Goal: Information Seeking & Learning: Learn about a topic

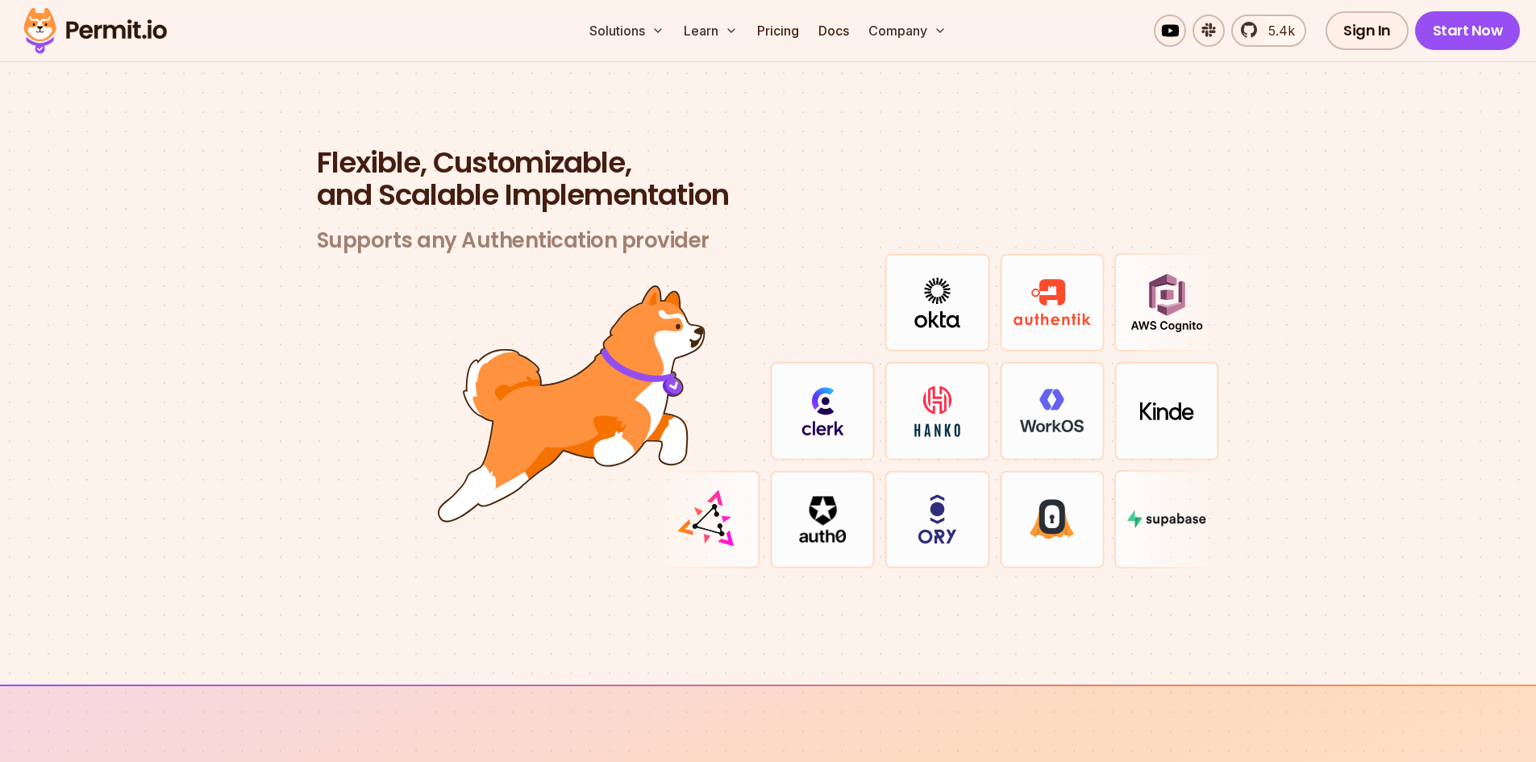
scroll to position [4677, 0]
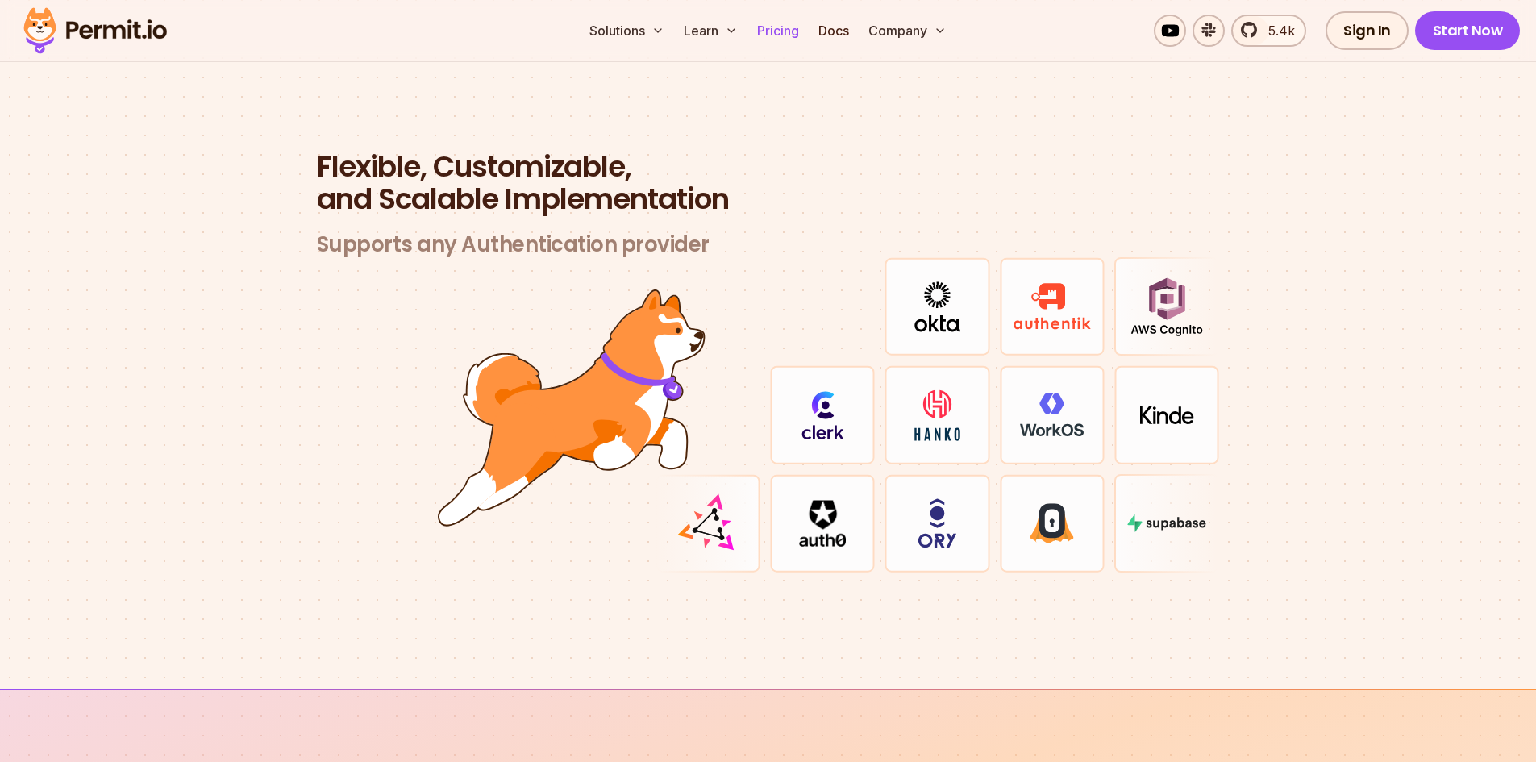
click at [787, 32] on link "Pricing" at bounding box center [778, 31] width 55 height 32
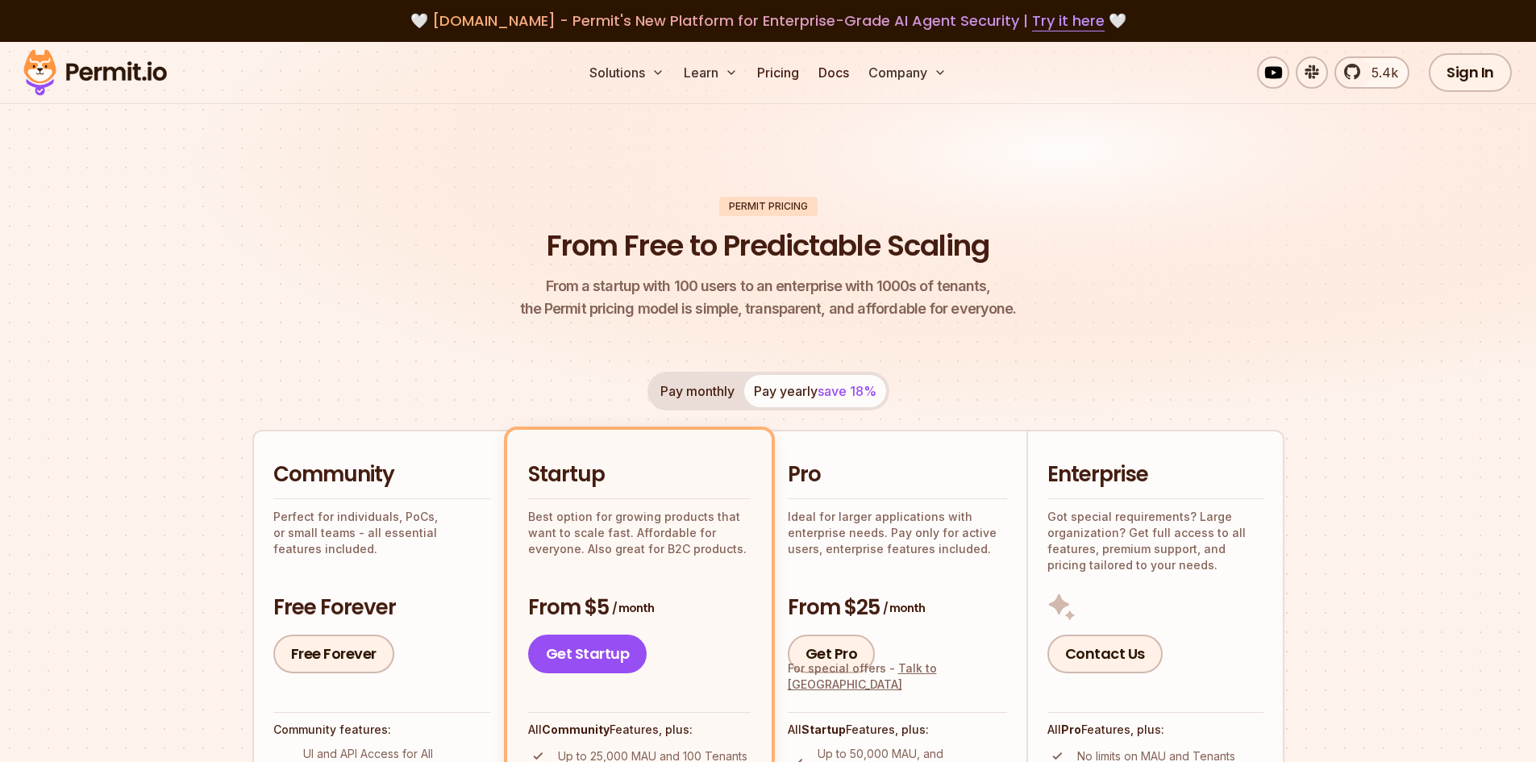
click at [482, 207] on header "Permit Pricing From Free to Predictable Scaling From a startup with 100 users t…" at bounding box center [768, 259] width 1032 height 124
click at [424, 300] on header "Permit Pricing From Free to Predictable Scaling From a startup with 100 users t…" at bounding box center [768, 259] width 1032 height 124
click at [787, 77] on link "Pricing" at bounding box center [778, 72] width 55 height 32
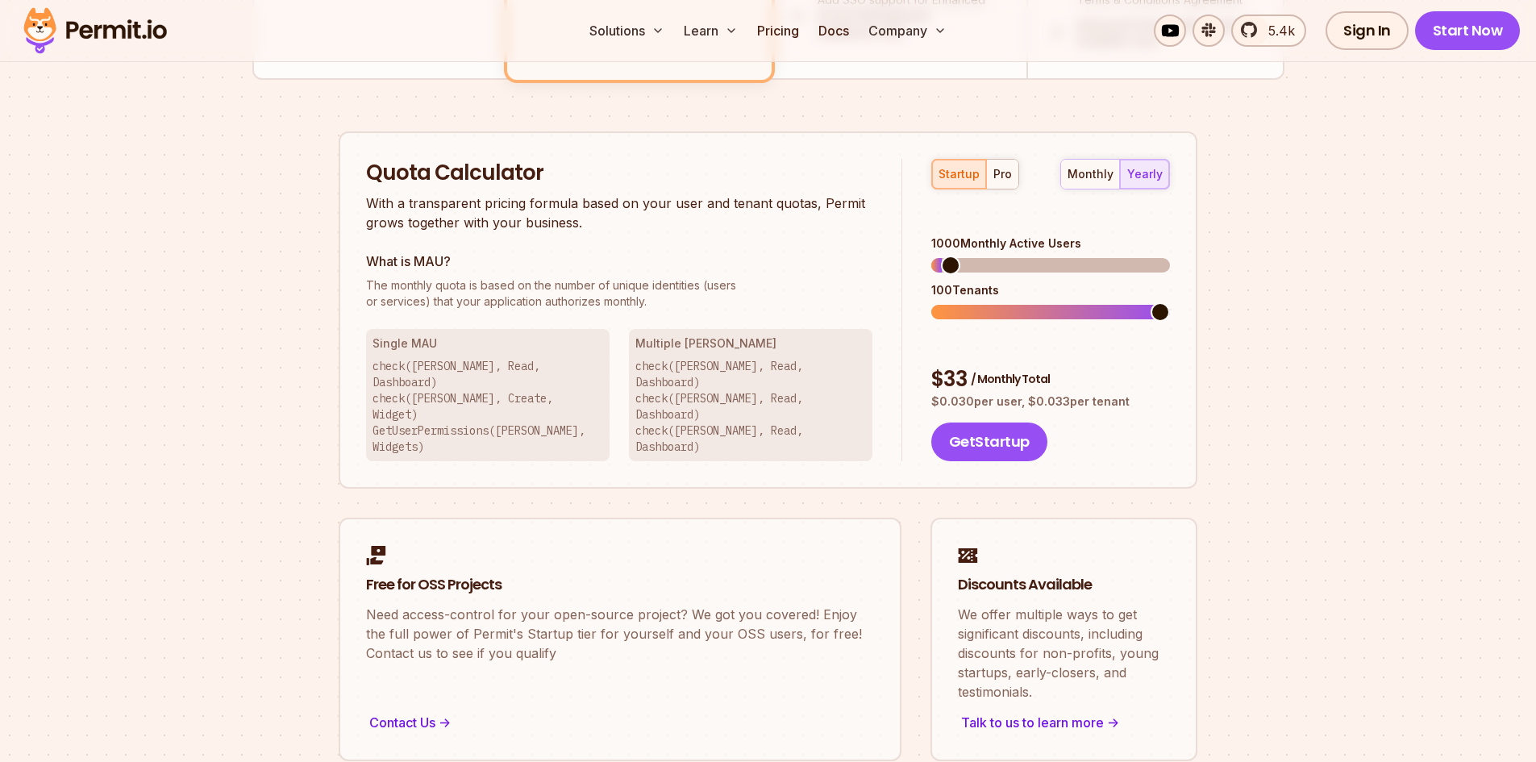
scroll to position [968, 0]
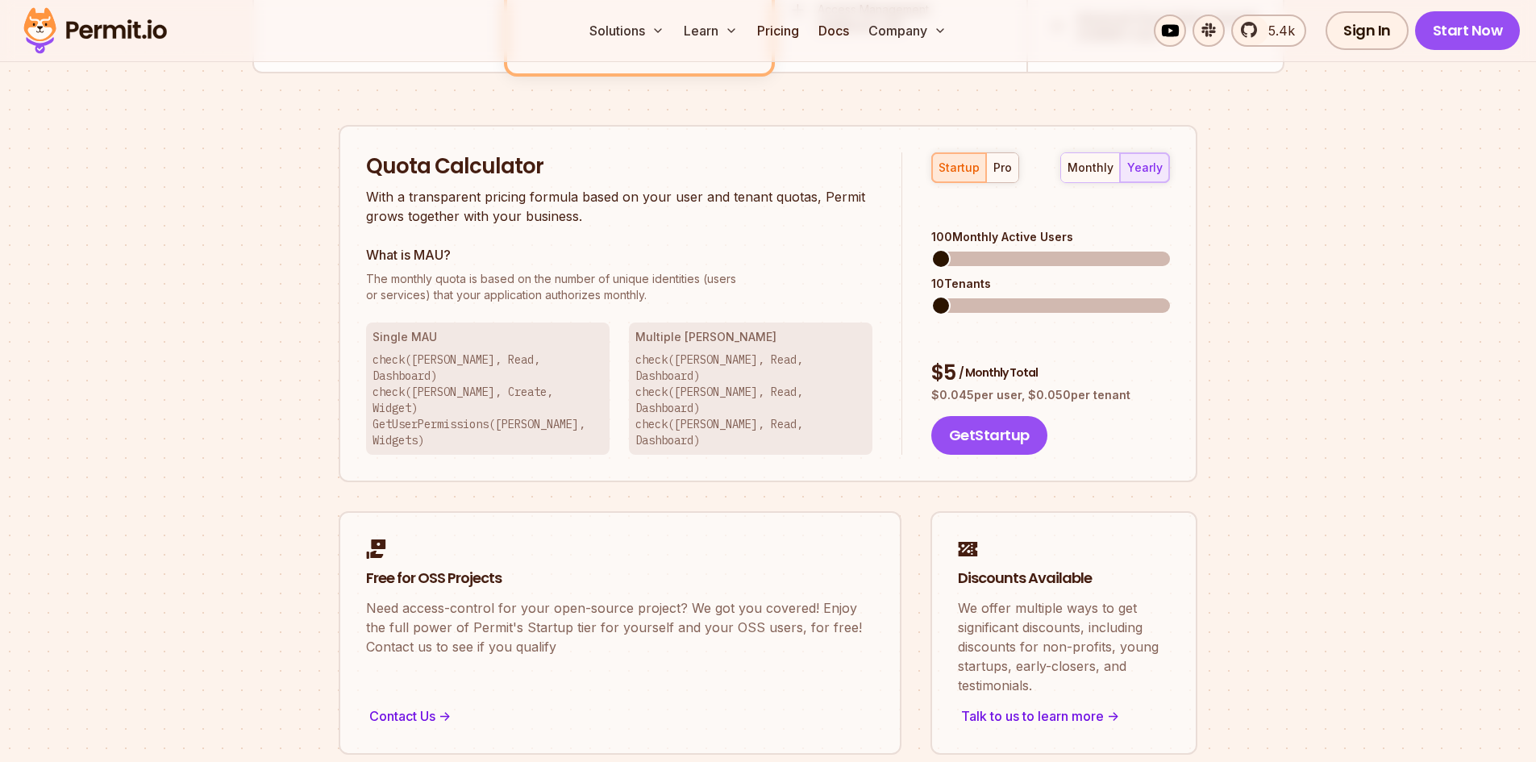
click at [931, 269] on span at bounding box center [940, 258] width 19 height 19
click at [396, 702] on div "Contact Us ->" at bounding box center [620, 713] width 508 height 23
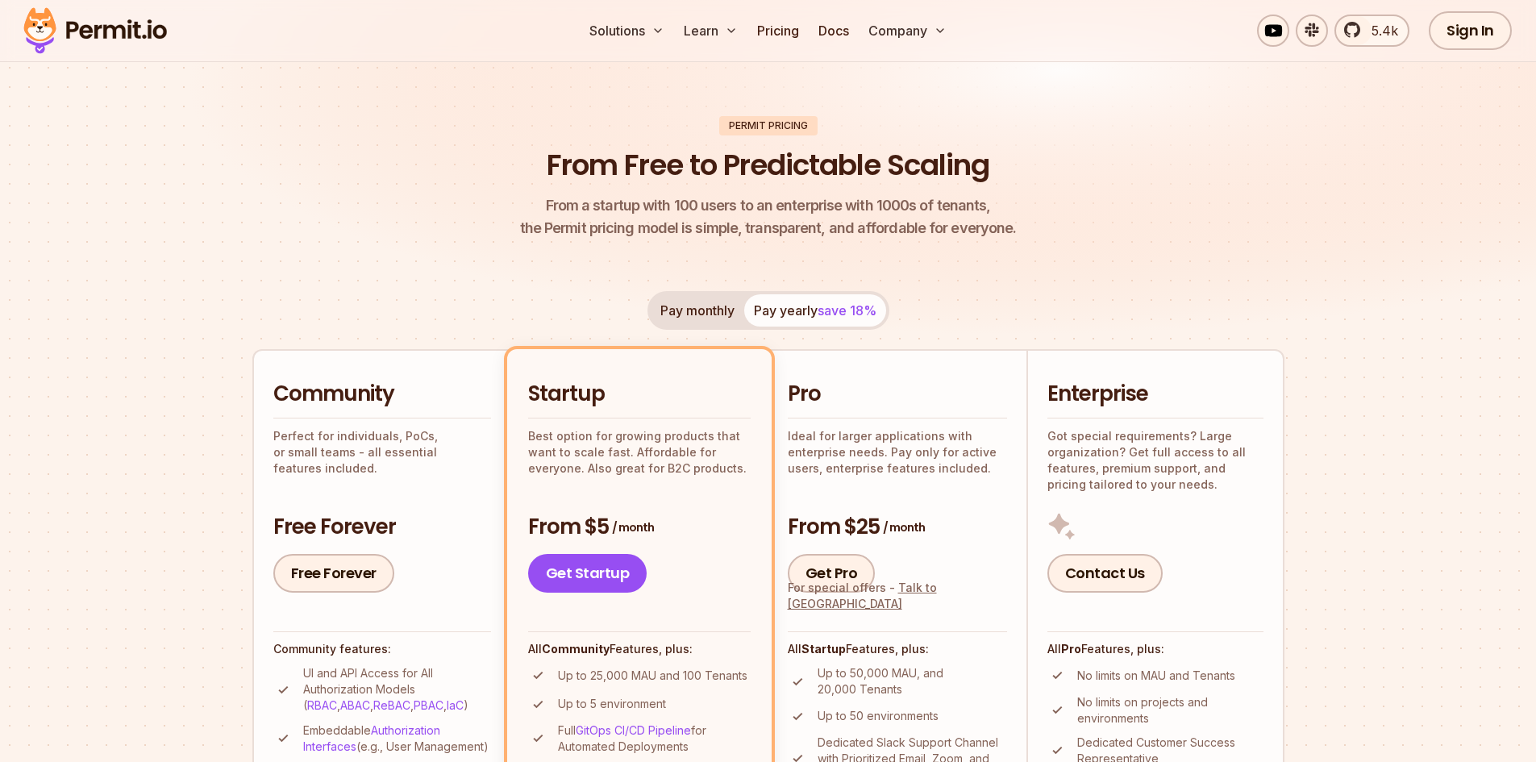
scroll to position [0, 0]
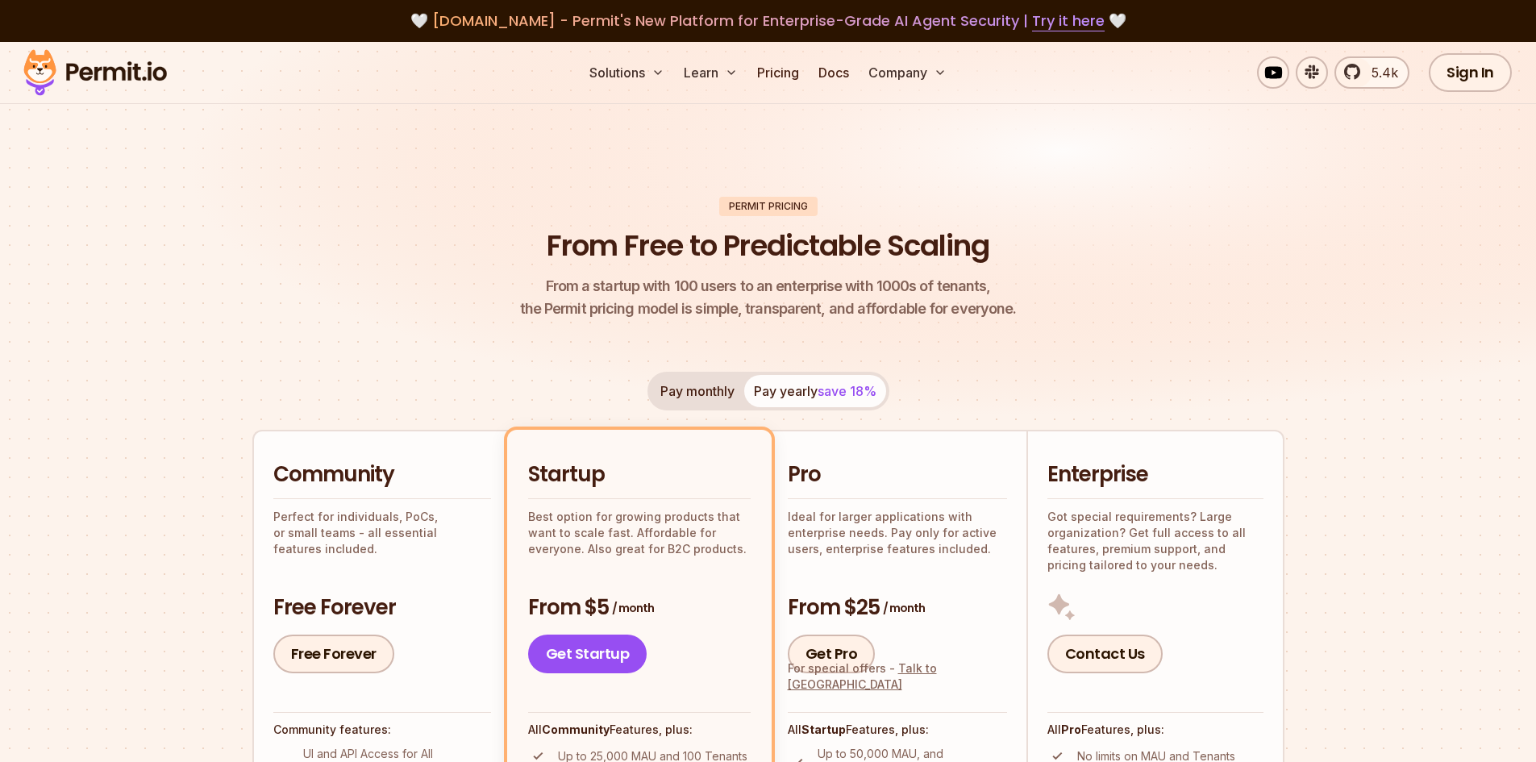
click at [702, 393] on button "Pay monthly" at bounding box center [698, 391] width 94 height 32
click at [815, 393] on button "Pay yearly save 18%" at bounding box center [815, 391] width 142 height 32
click at [598, 448] on li "Startup Best option for growing products that want to scale fast. Affordable fo…" at bounding box center [639, 735] width 265 height 610
click at [585, 489] on h2 "Startup" at bounding box center [639, 474] width 223 height 29
click at [833, 74] on link "Docs" at bounding box center [834, 72] width 44 height 32
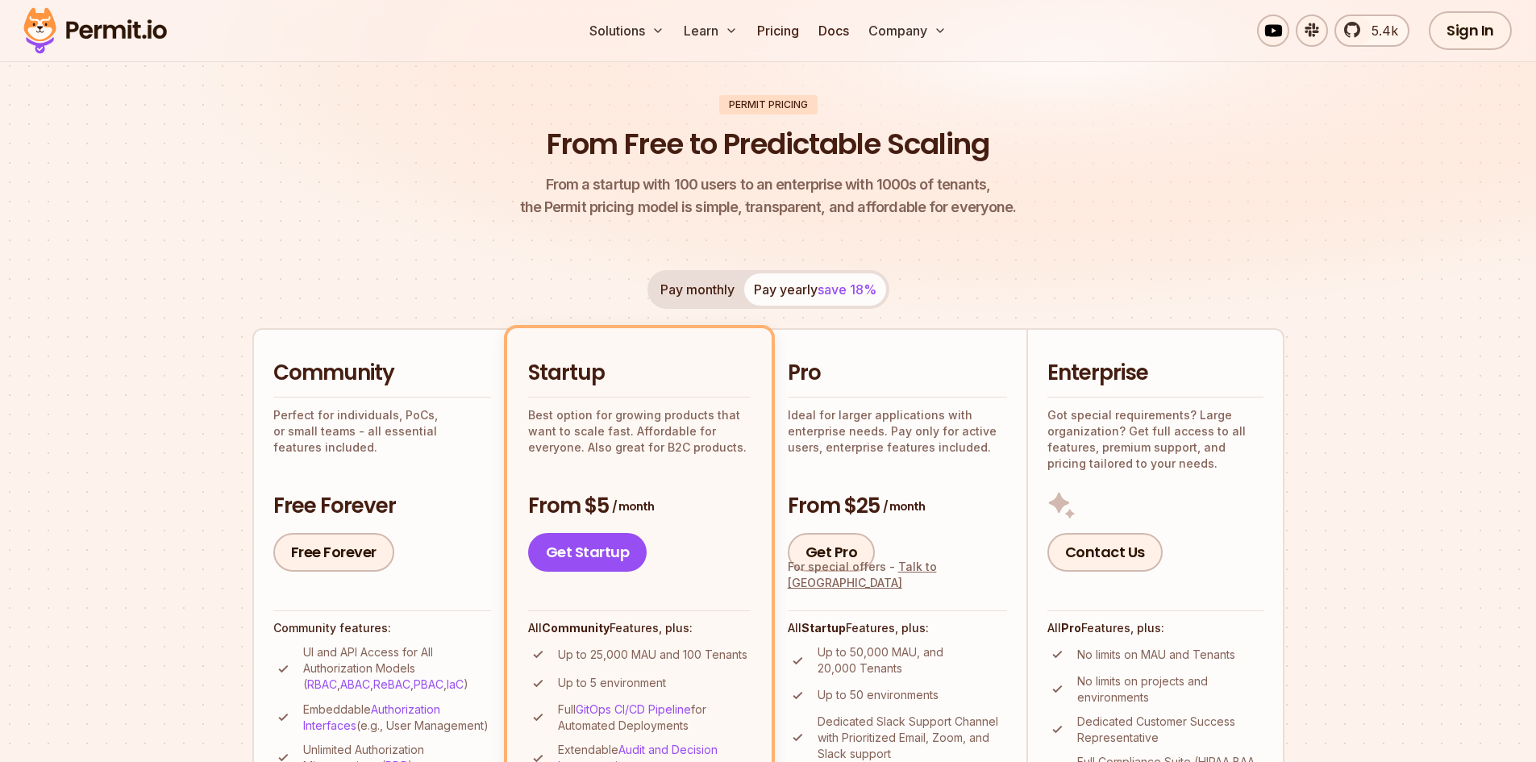
scroll to position [161, 0]
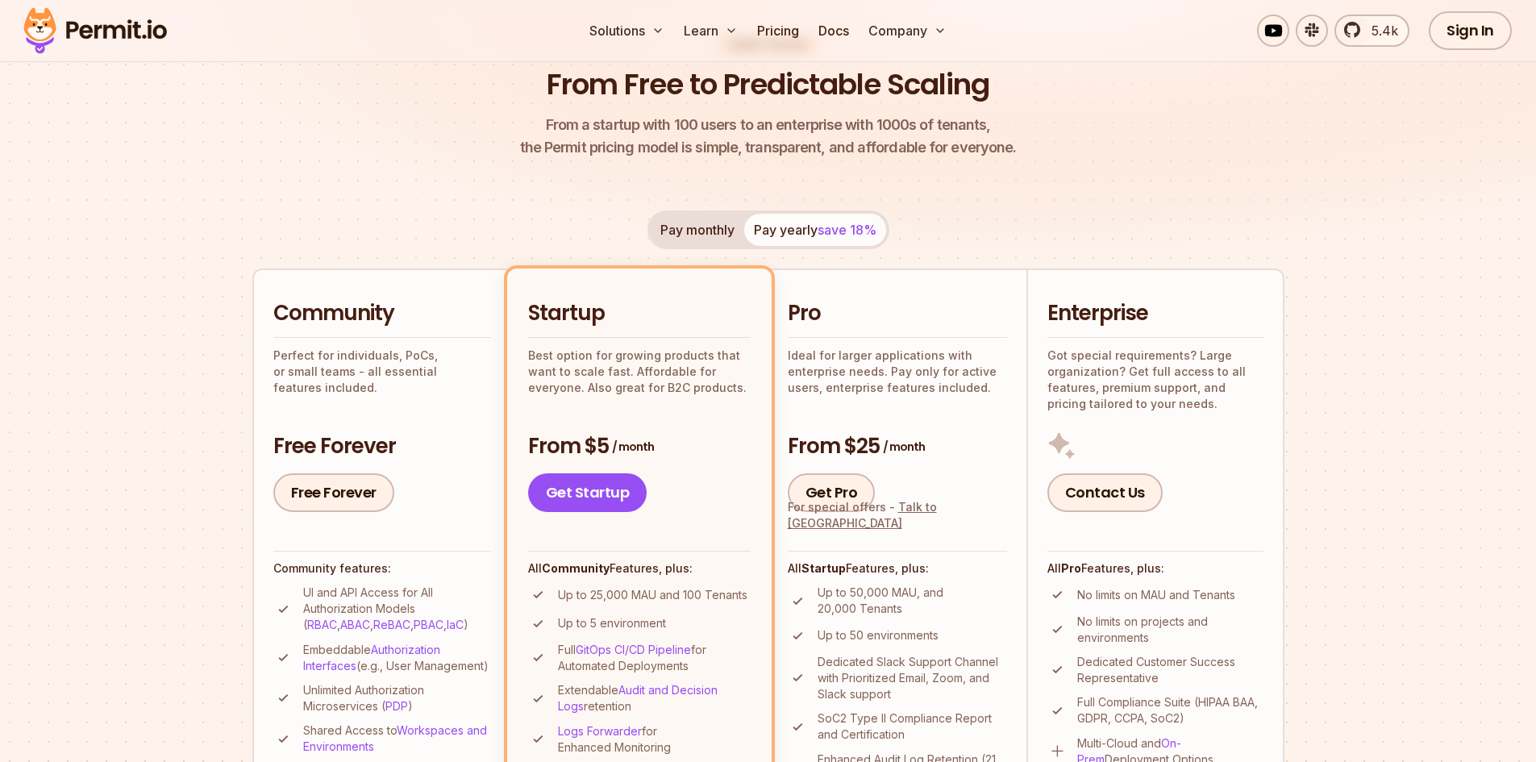
click at [768, 230] on div "Pay monthly Pay yearly save 18%" at bounding box center [769, 229] width 242 height 39
click at [718, 231] on button "Pay monthly" at bounding box center [698, 230] width 94 height 32
click at [774, 228] on button "Pay yearly save 18%" at bounding box center [815, 230] width 142 height 32
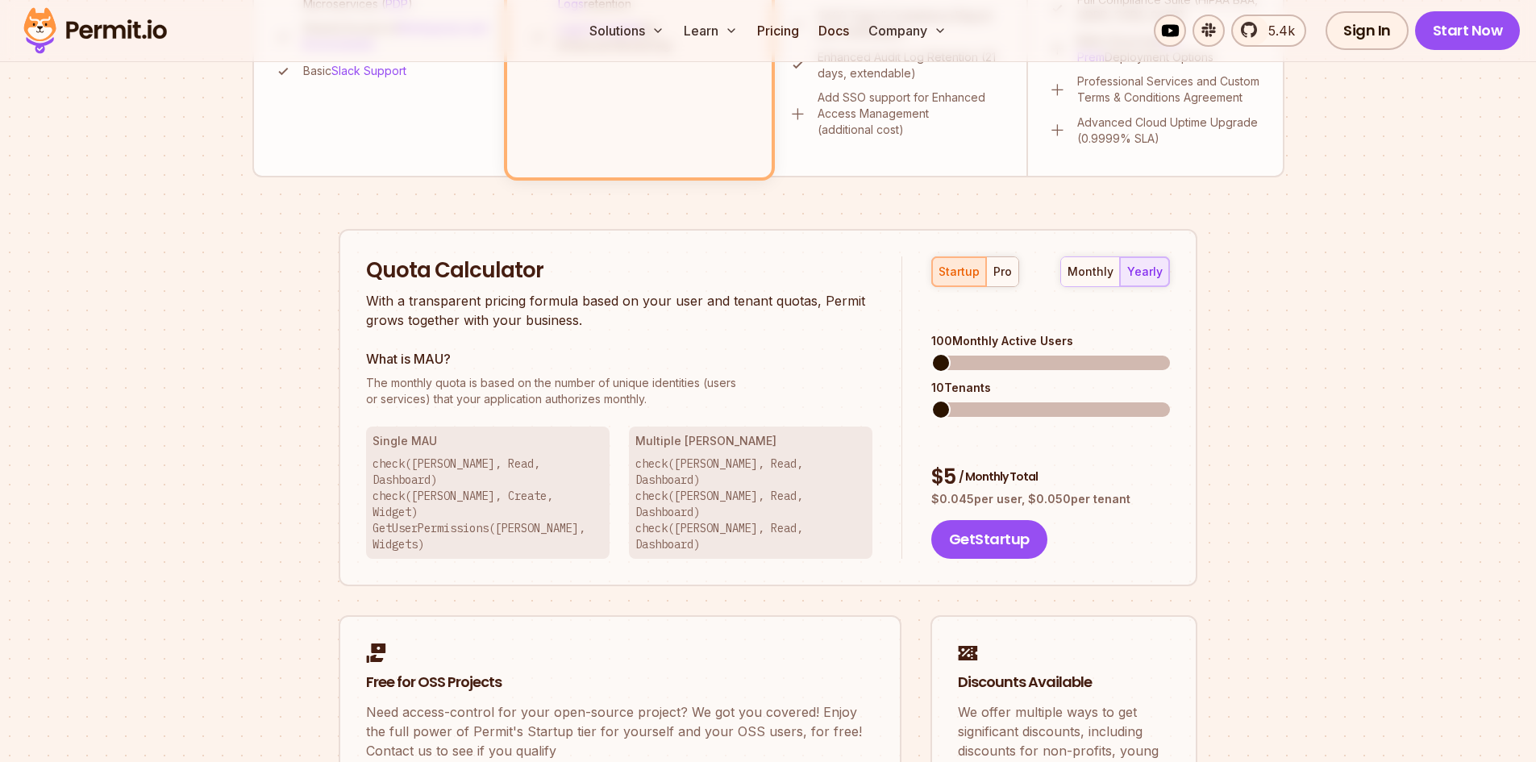
scroll to position [887, 0]
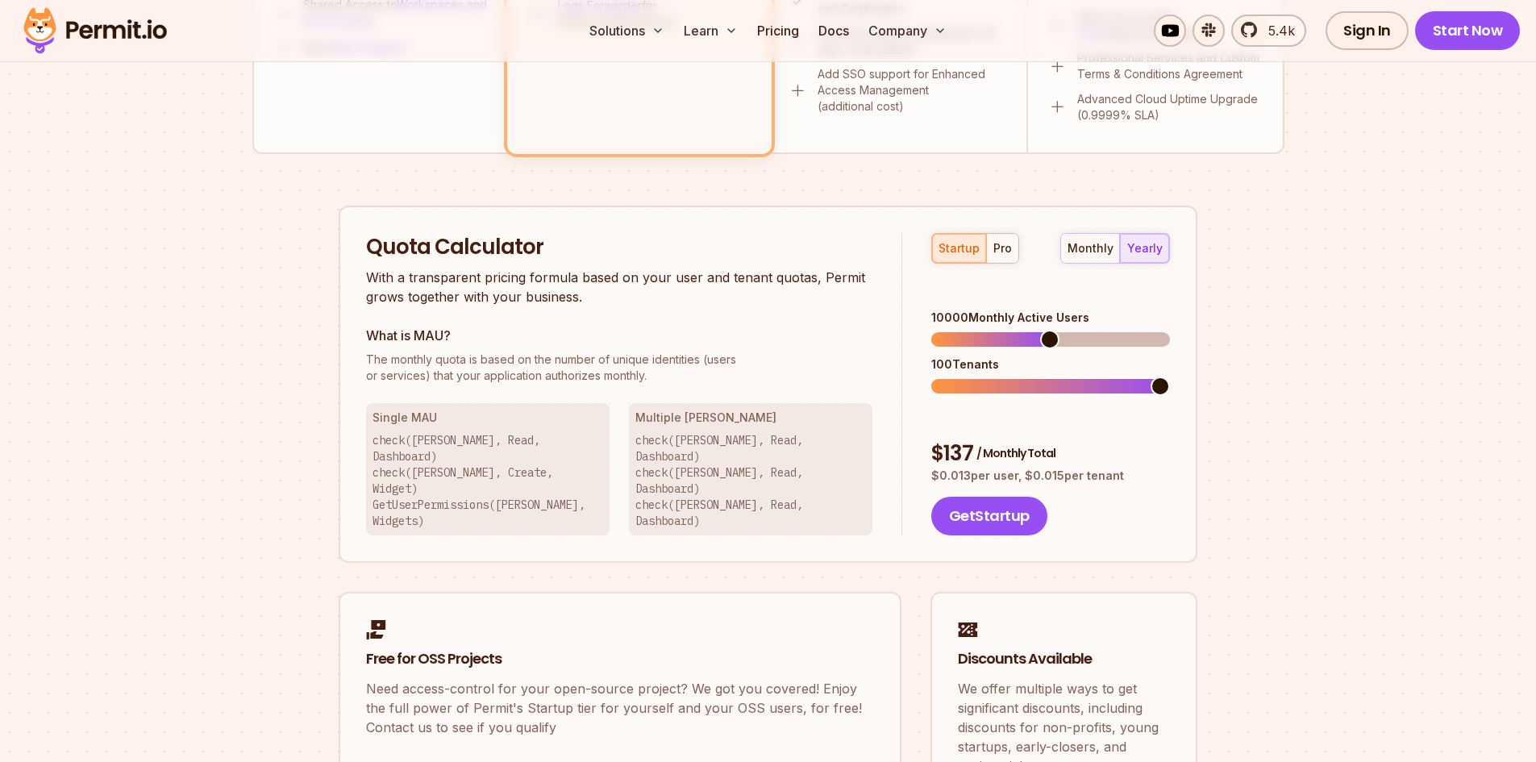
click at [1049, 330] on span at bounding box center [1049, 339] width 19 height 19
click at [1050, 340] on span at bounding box center [1051, 339] width 19 height 19
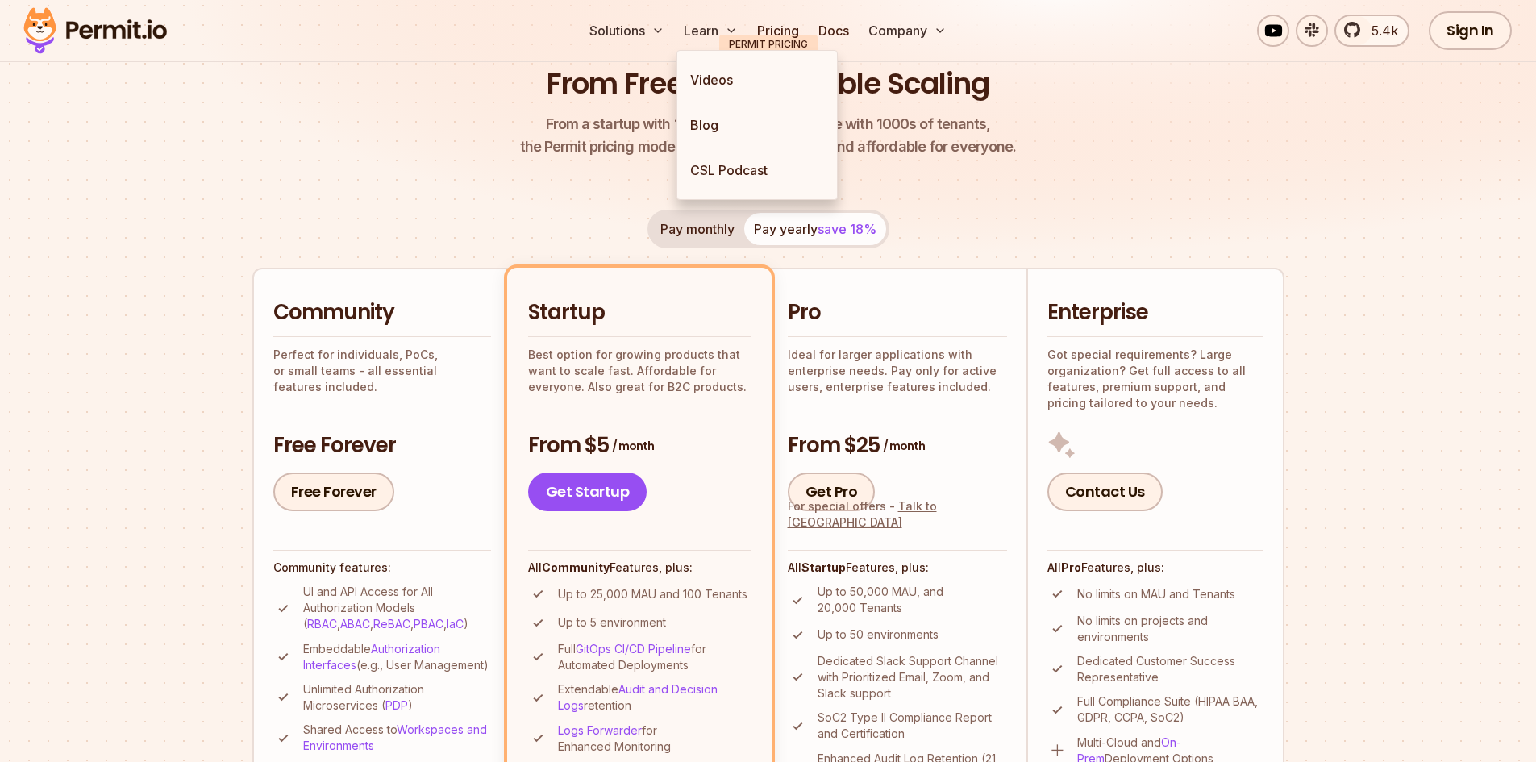
scroll to position [0, 0]
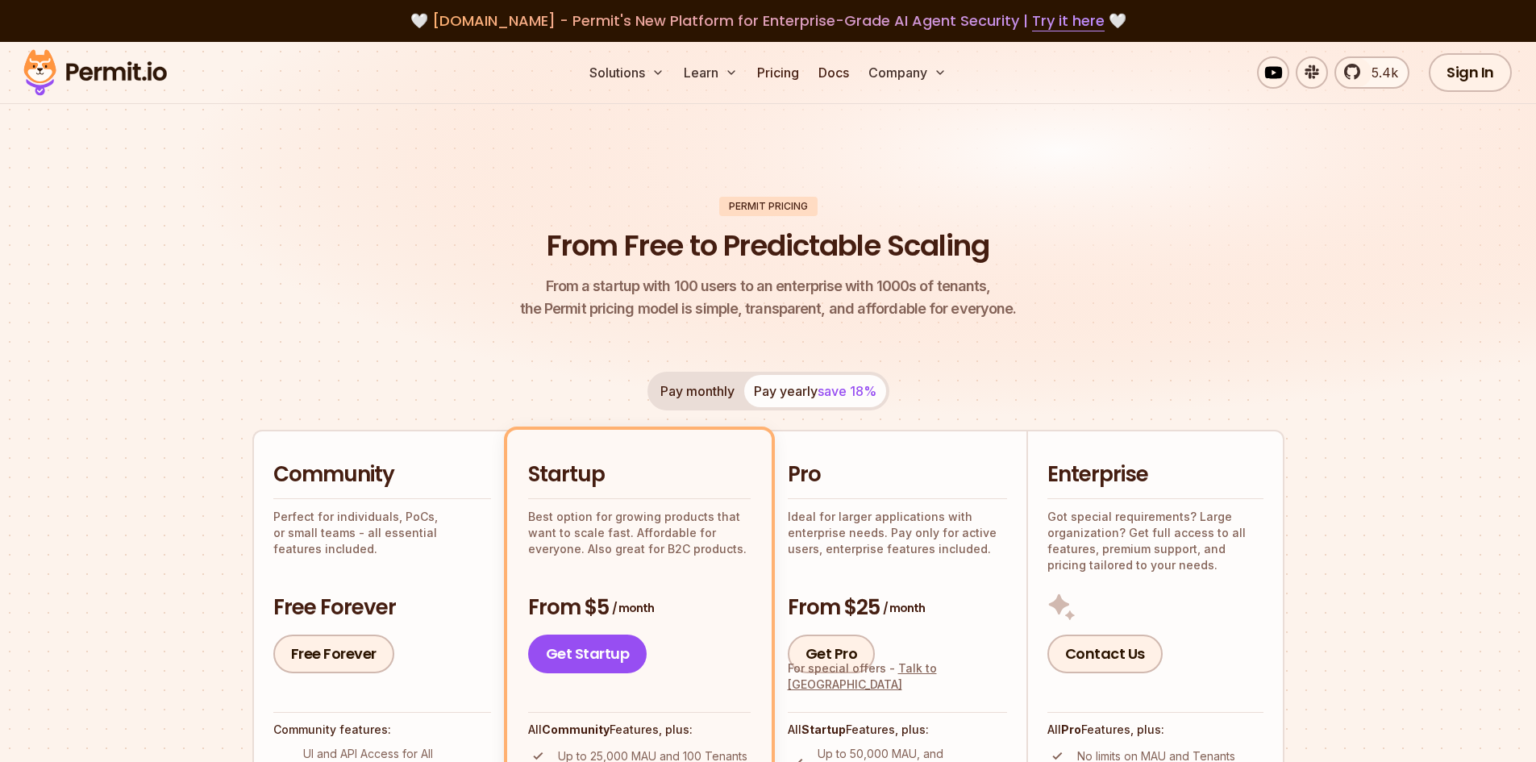
click at [496, 19] on span "[DOMAIN_NAME] - Permit's New Platform for Enterprise-Grade AI Agent Security | …" at bounding box center [768, 20] width 673 height 20
